Goal: Task Accomplishment & Management: Manage account settings

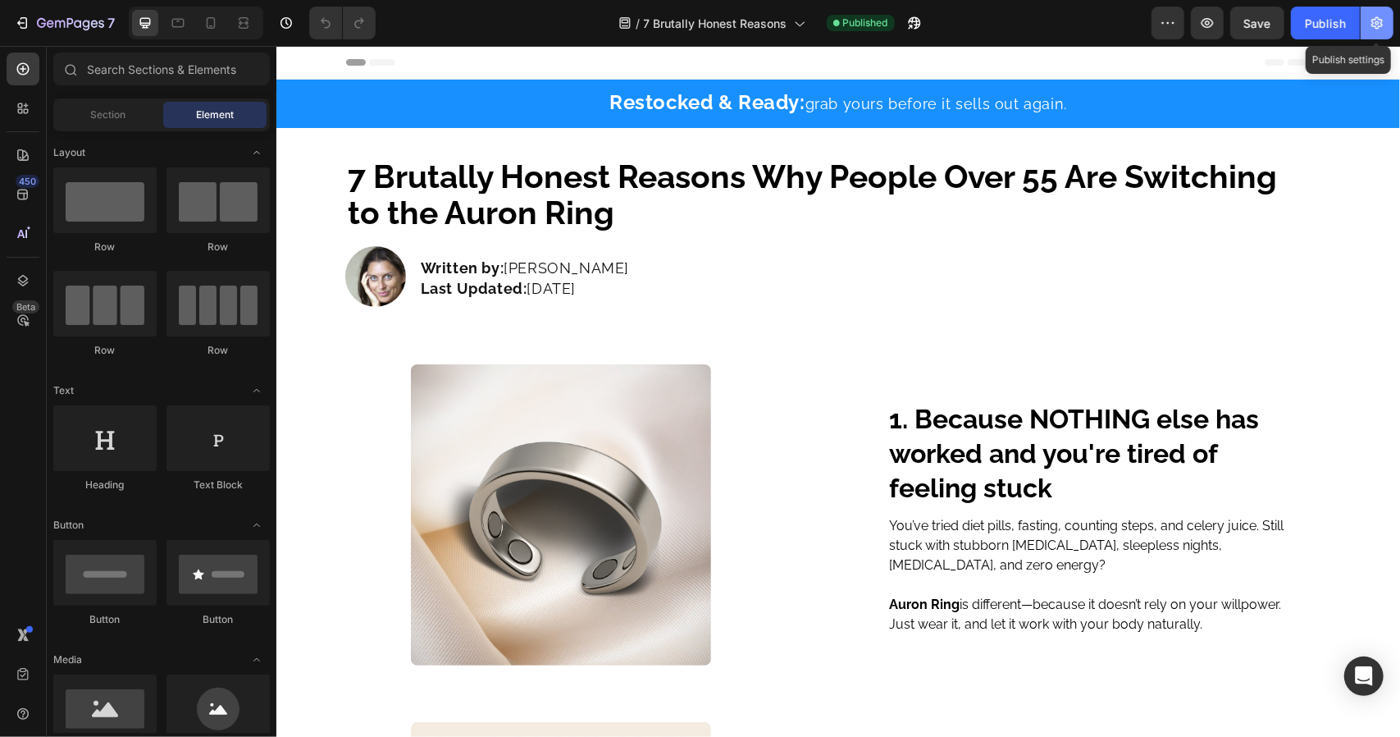
click at [1380, 24] on icon "button" at bounding box center [1377, 23] width 16 height 16
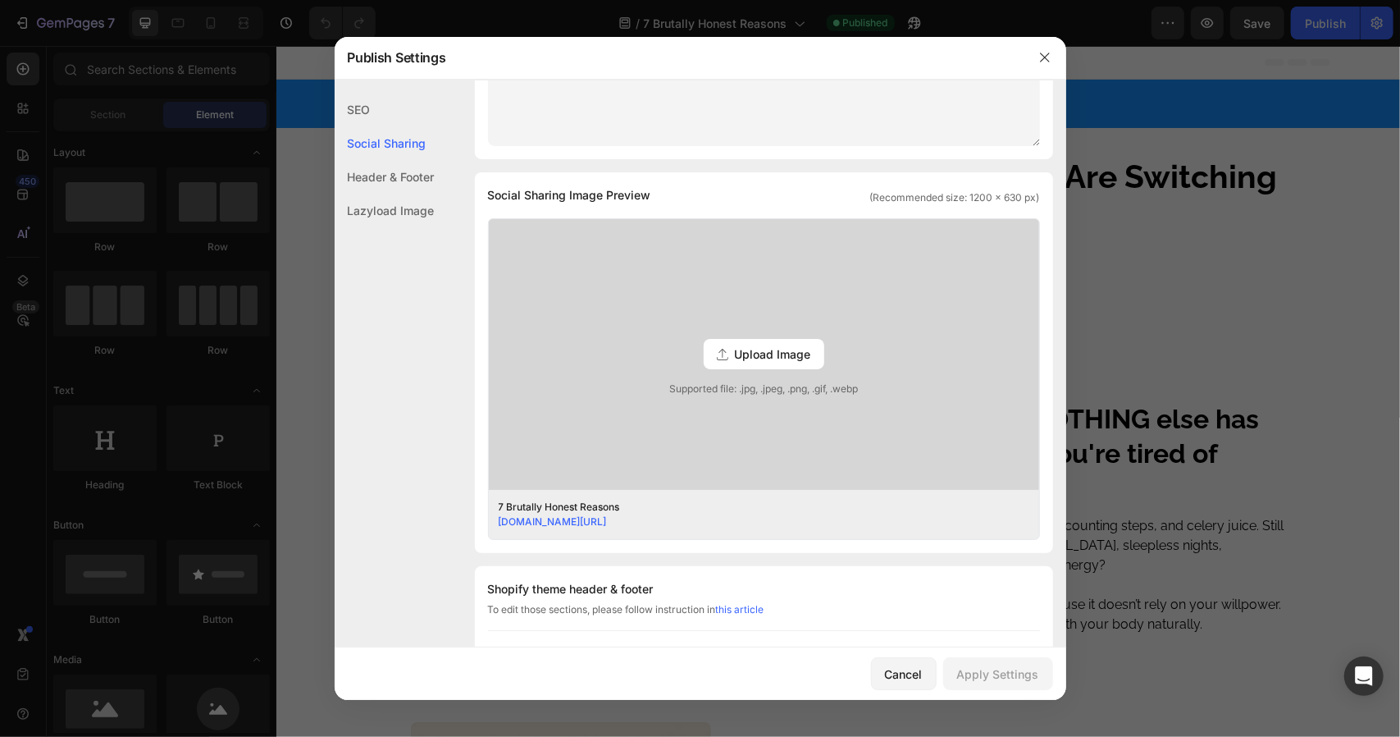
scroll to position [53, 0]
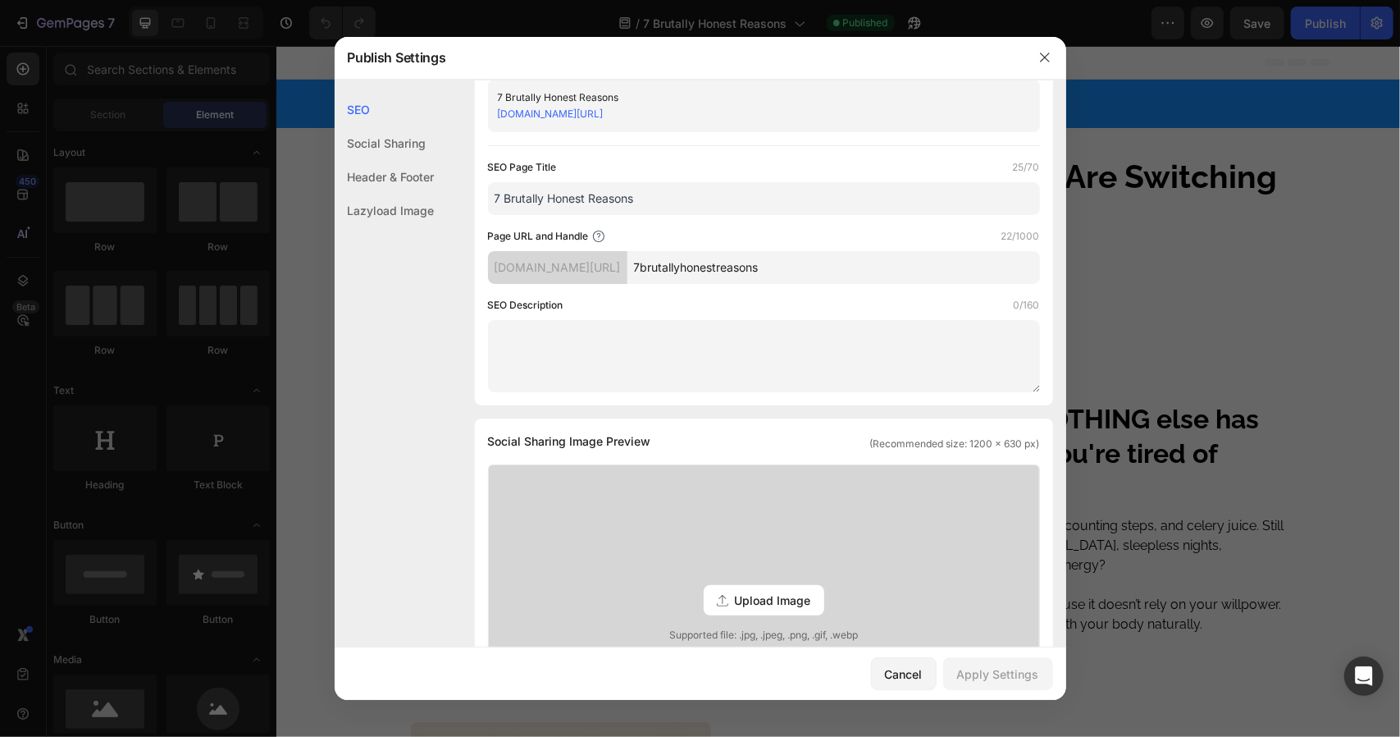
click at [376, 160] on div "Social Sharing" at bounding box center [385, 177] width 100 height 34
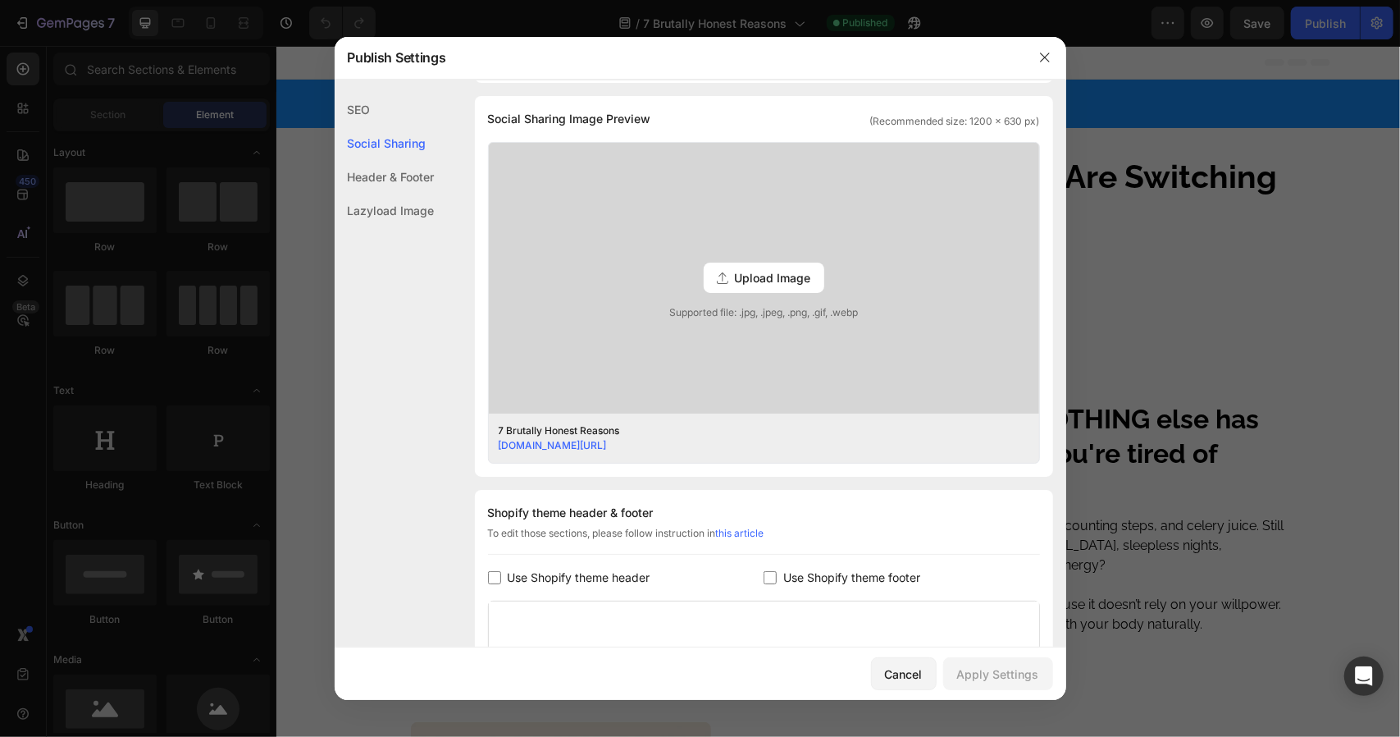
click at [381, 194] on div "Header & Footer" at bounding box center [385, 211] width 100 height 34
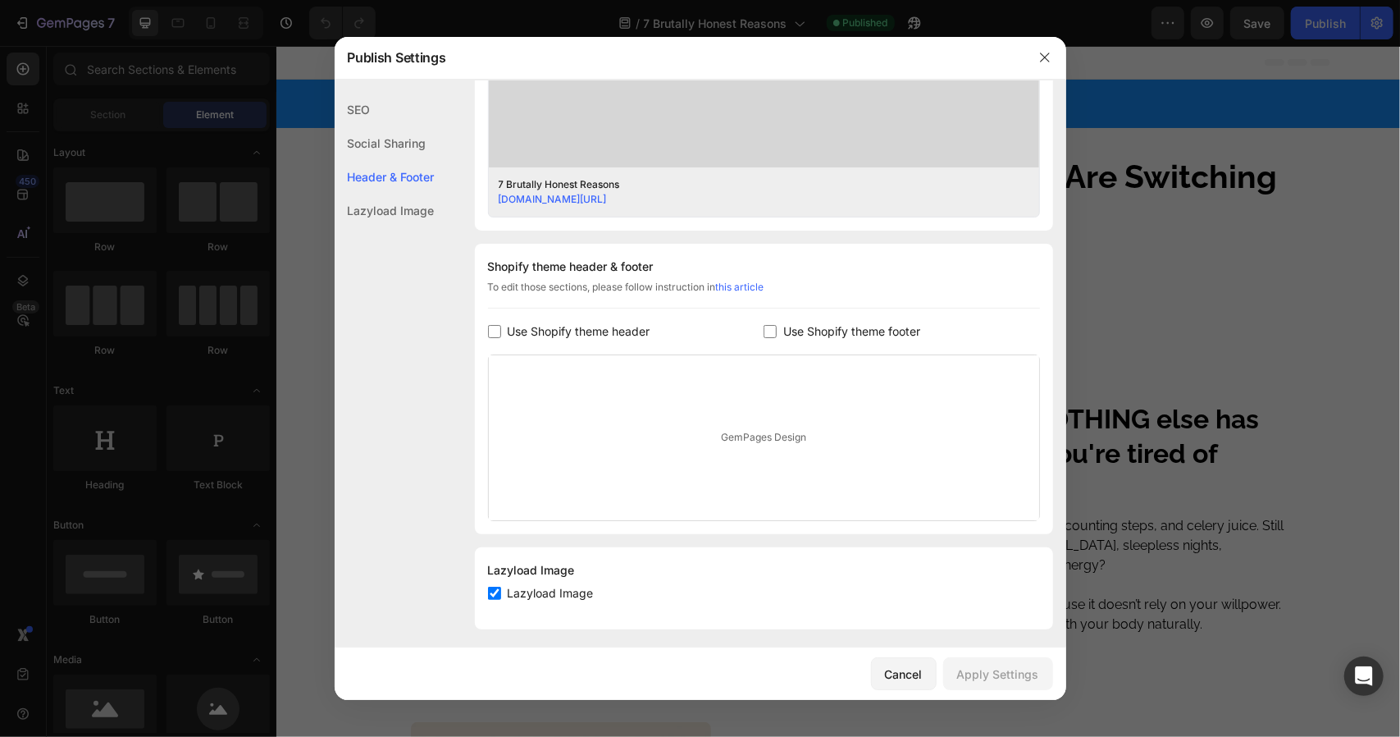
scroll to position [627, 0]
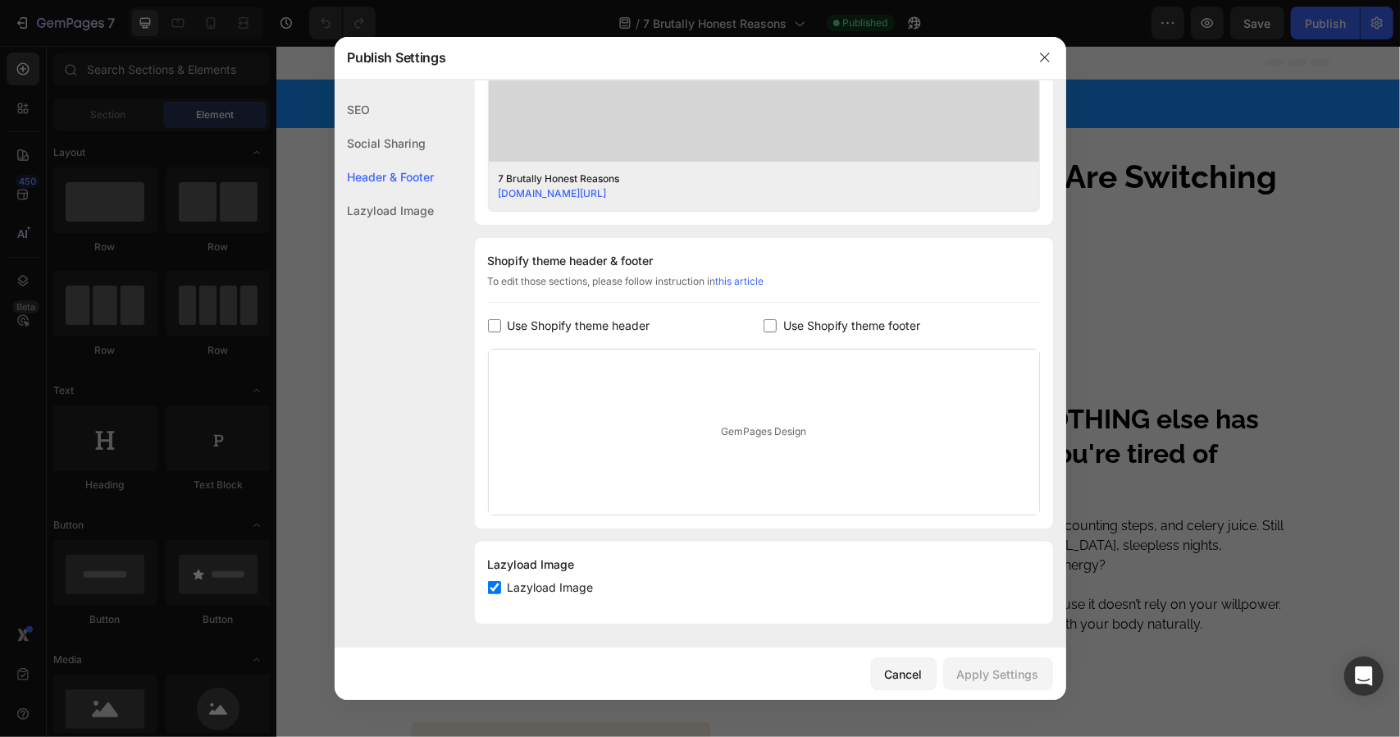
click at [381, 203] on div "Lazyload Image" at bounding box center [385, 211] width 100 height 34
click at [381, 126] on div "SEO" at bounding box center [385, 143] width 100 height 34
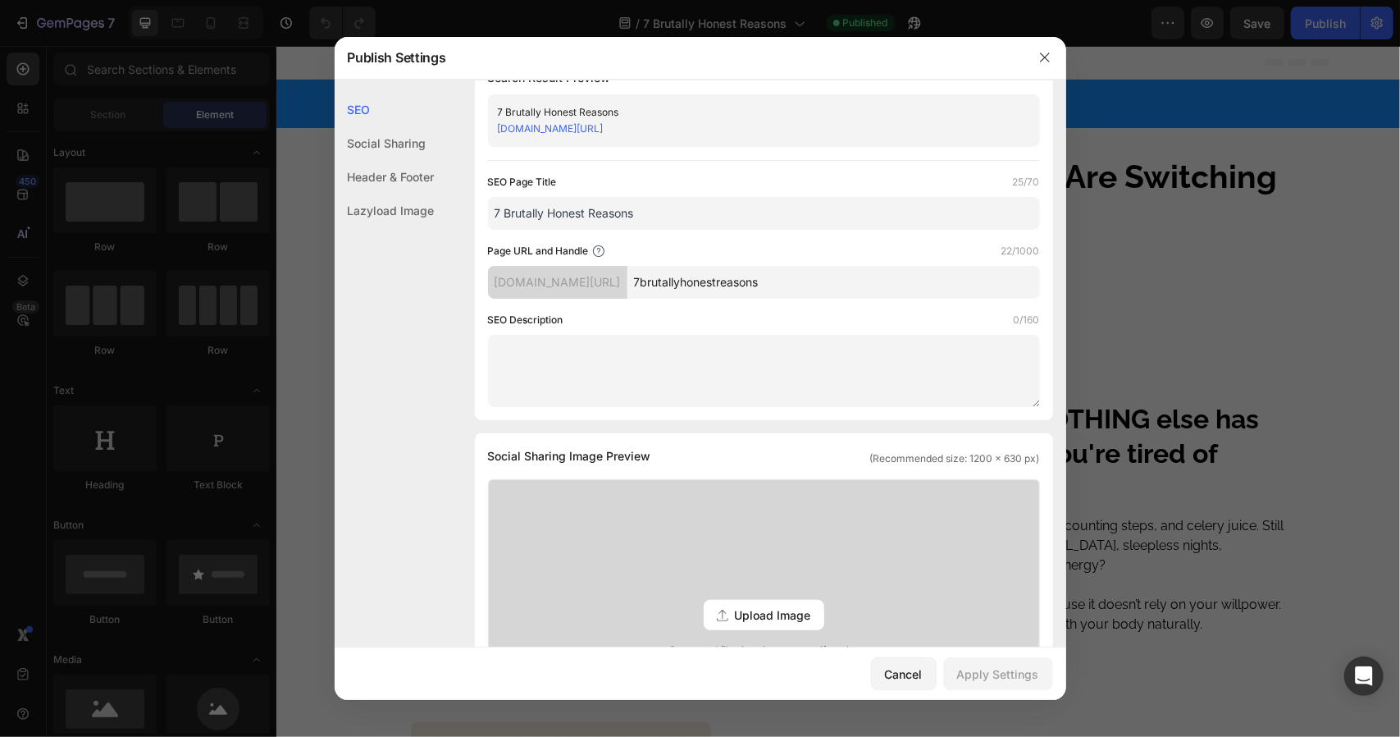
scroll to position [0, 0]
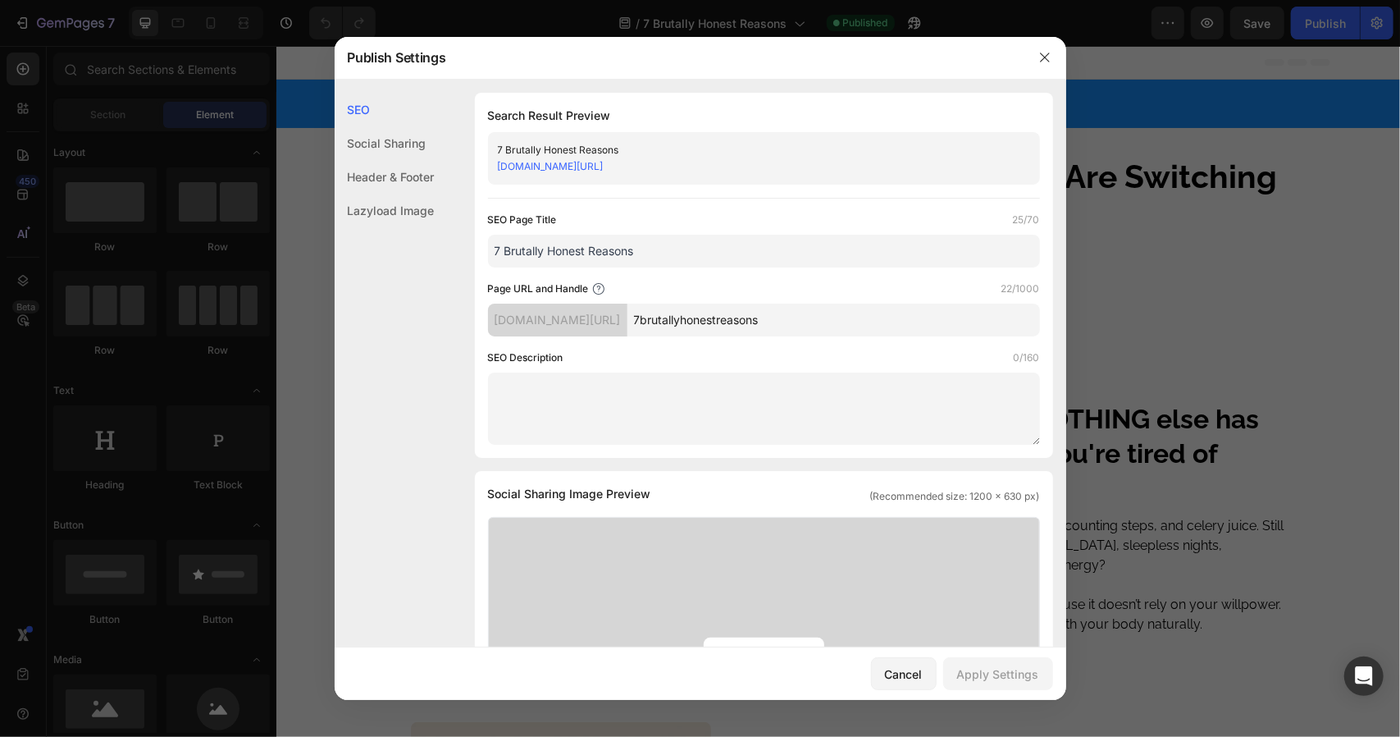
click at [1030, 71] on div at bounding box center [1045, 57] width 43 height 43
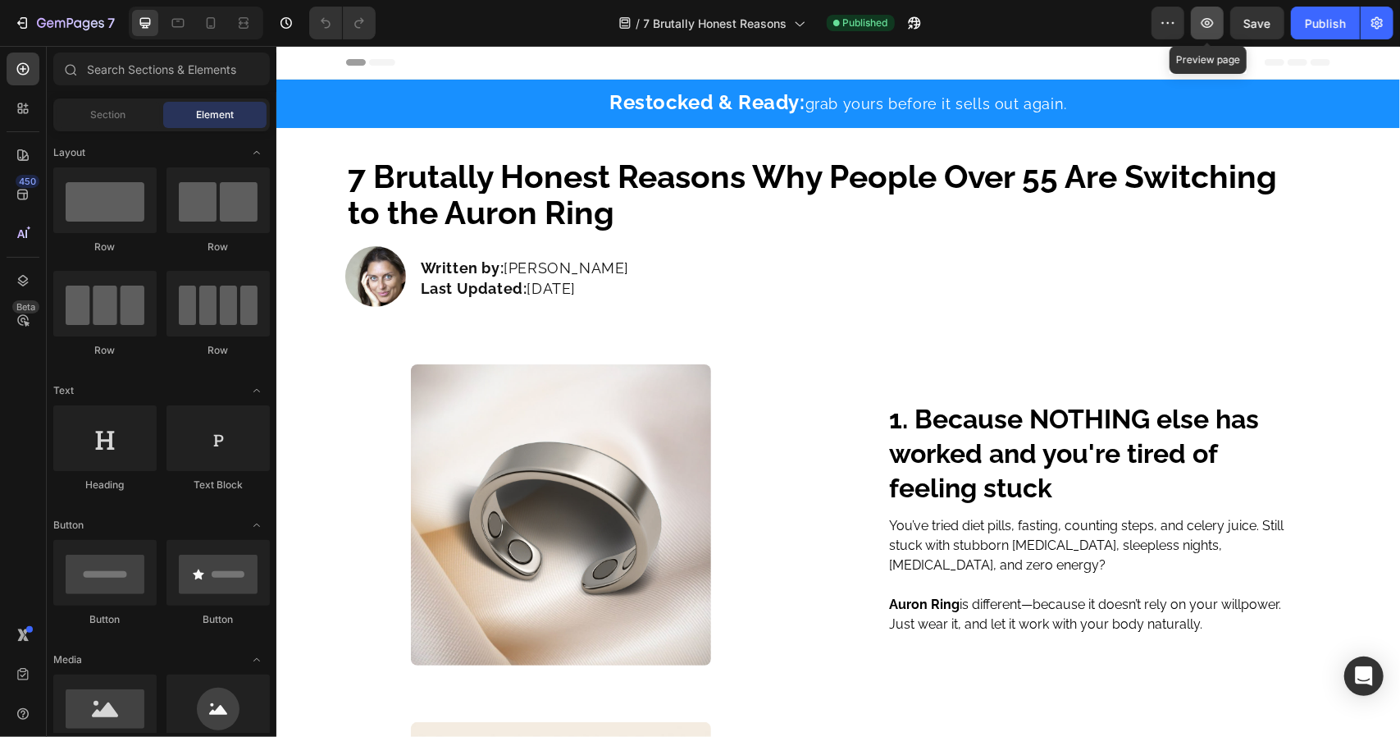
click at [1216, 21] on icon "button" at bounding box center [1207, 23] width 16 height 16
click at [1383, 21] on icon "button" at bounding box center [1377, 23] width 16 height 16
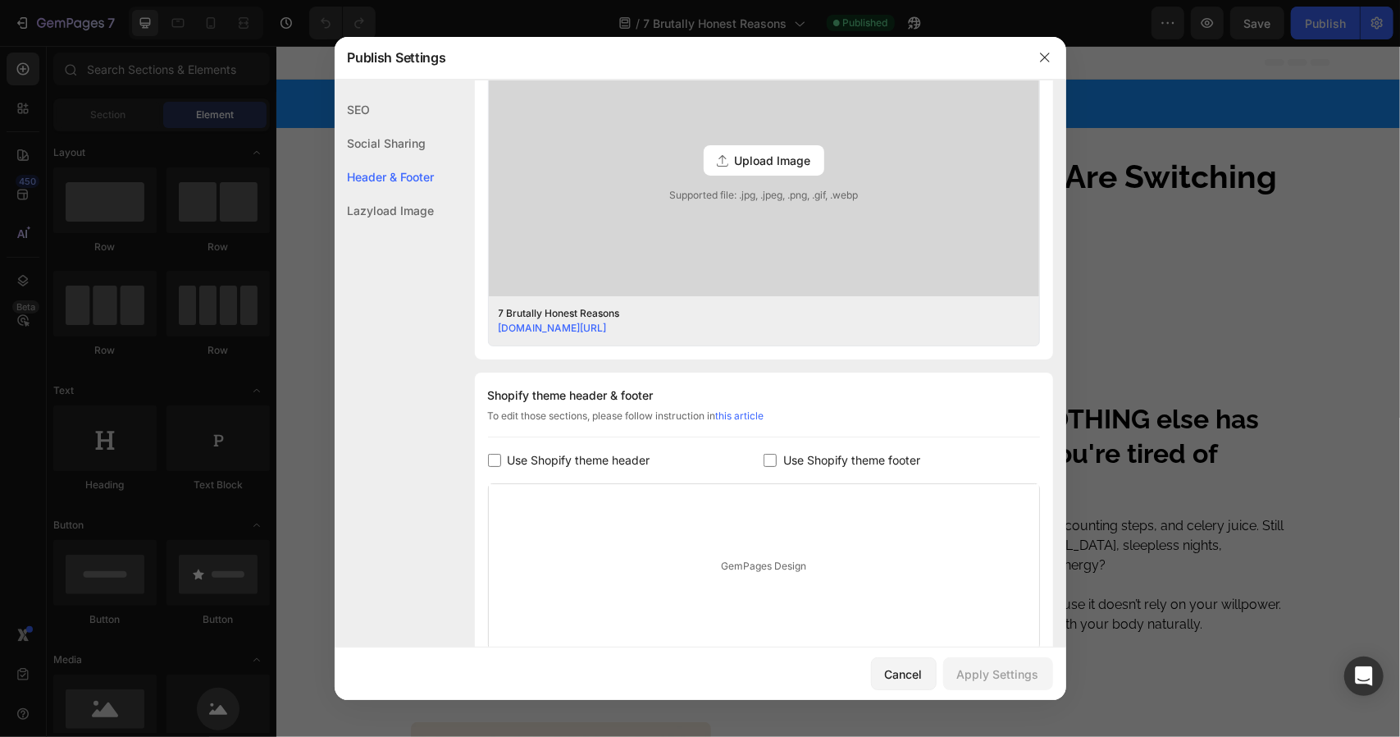
scroll to position [627, 0]
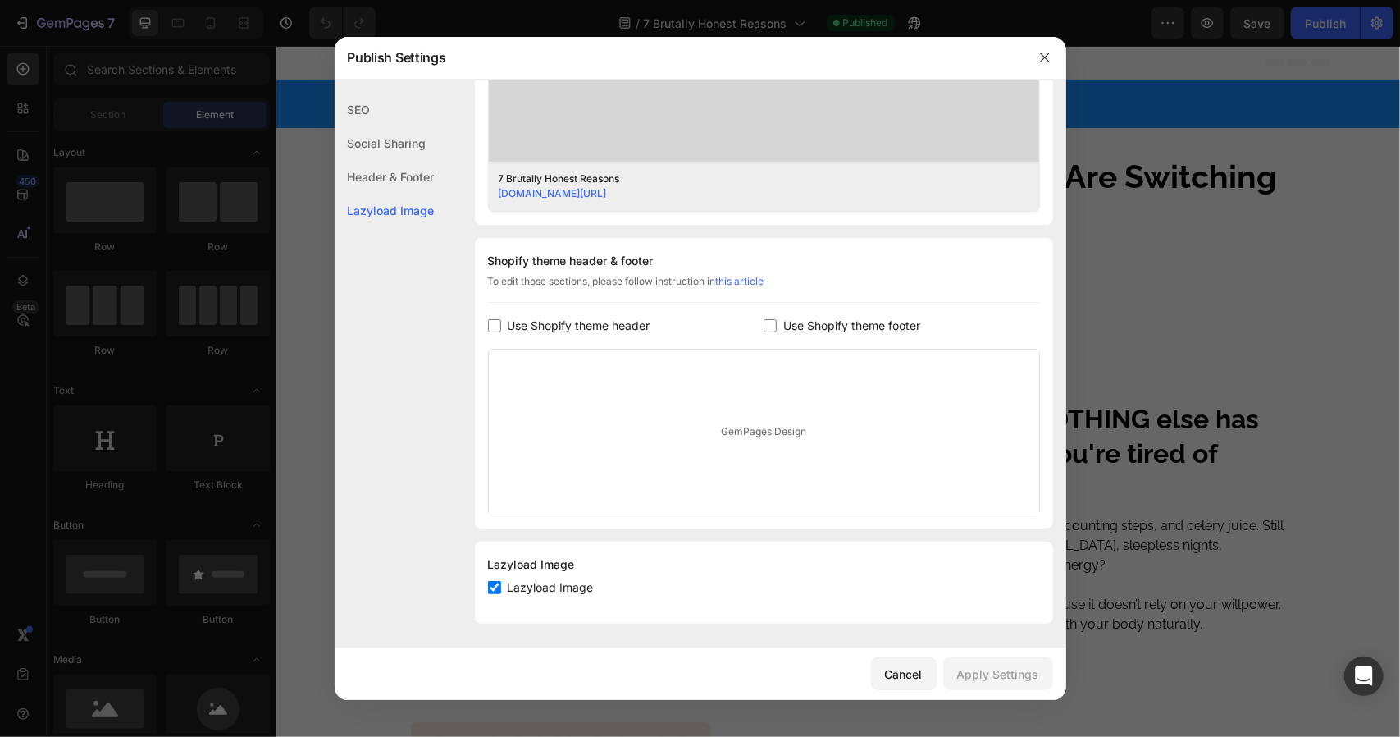
click at [599, 321] on span "Use Shopify theme header" at bounding box center [579, 326] width 143 height 20
checkbox input "true"
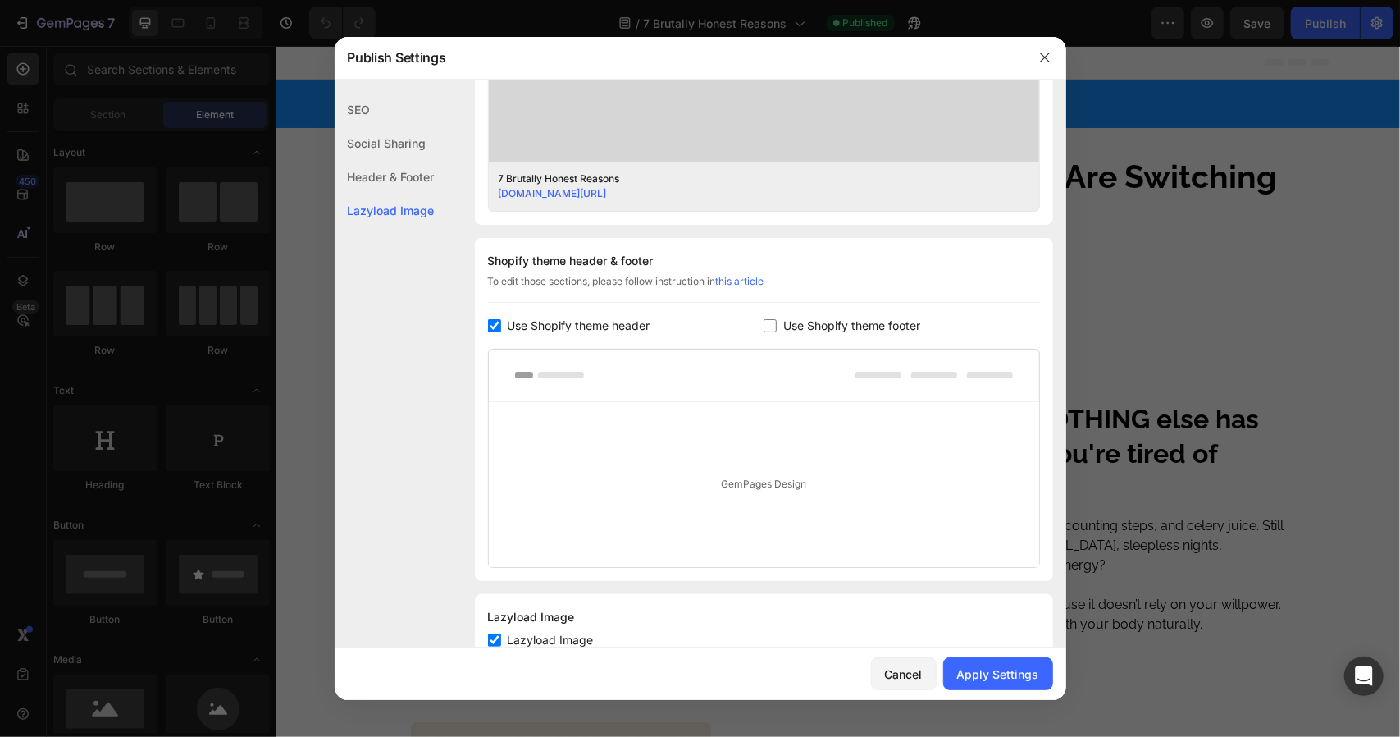
click at [818, 323] on span "Use Shopify theme footer" at bounding box center [851, 326] width 137 height 20
checkbox input "true"
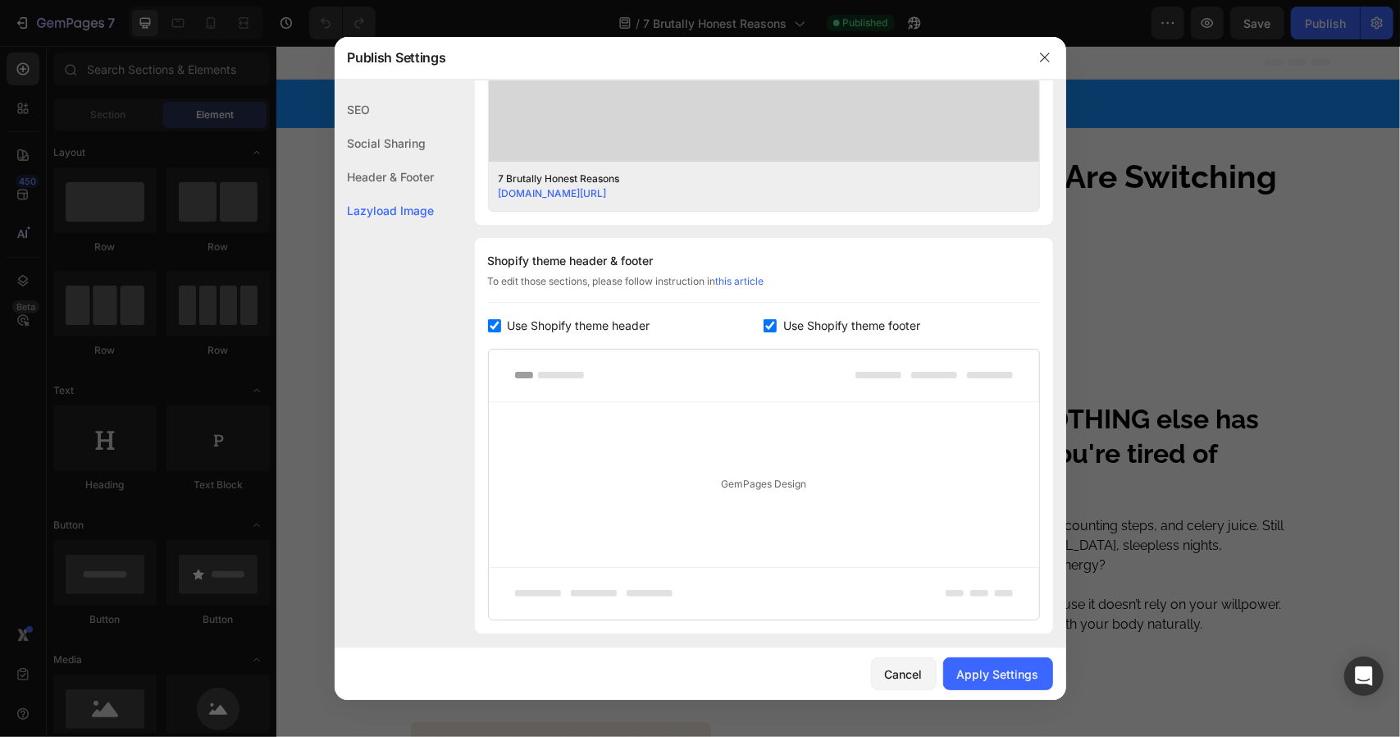
click at [615, 319] on span "Use Shopify theme header" at bounding box center [579, 326] width 143 height 20
checkbox input "false"
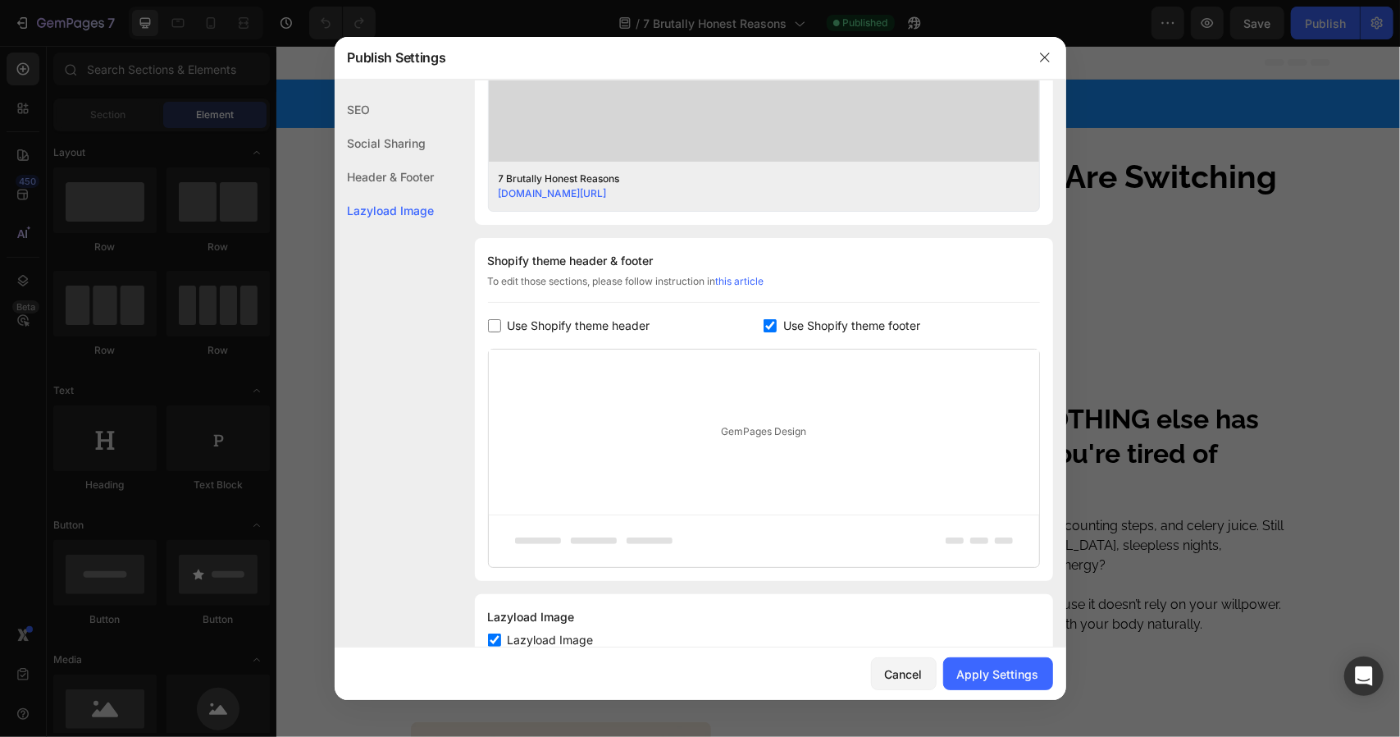
click at [828, 321] on span "Use Shopify theme footer" at bounding box center [851, 326] width 137 height 20
checkbox input "false"
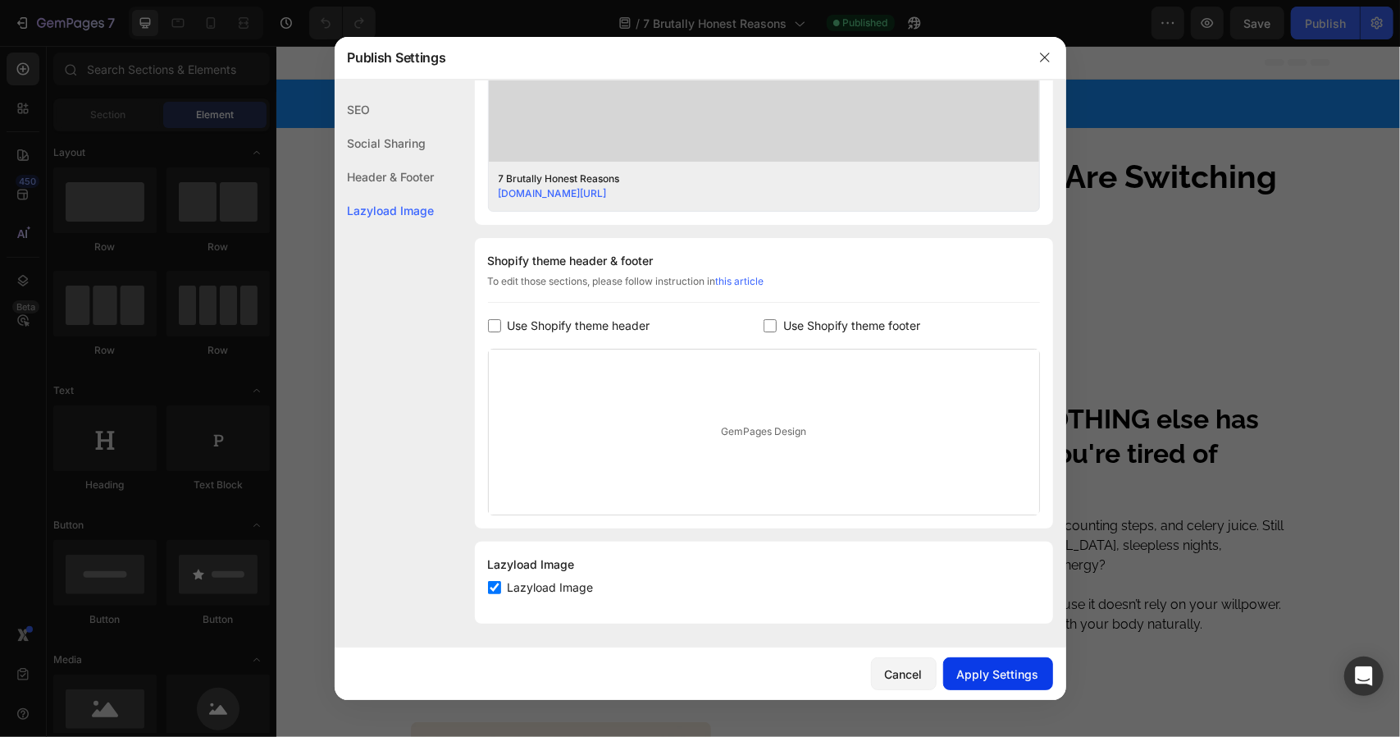
click at [976, 663] on button "Apply Settings" at bounding box center [998, 673] width 110 height 33
drag, startPoint x: 1044, startPoint y: 57, endPoint x: 765, endPoint y: 8, distance: 283.1
click at [1044, 57] on icon "button" at bounding box center [1045, 57] width 13 height 13
